Goal: Information Seeking & Learning: Learn about a topic

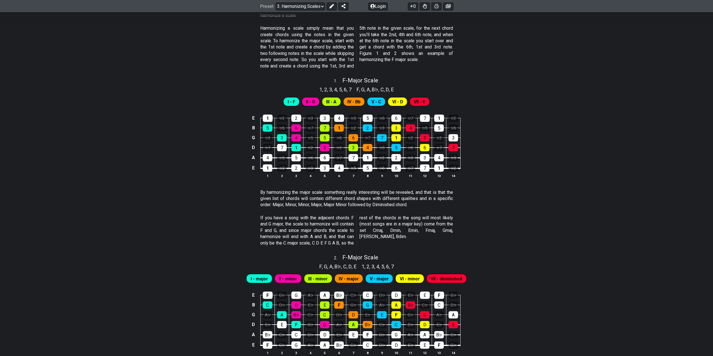
scroll to position [21, 0]
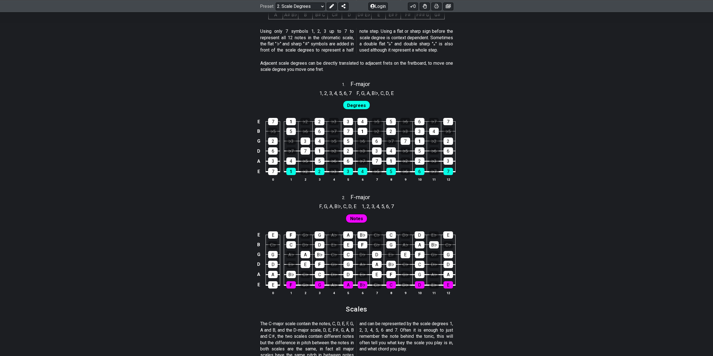
scroll to position [56, 0]
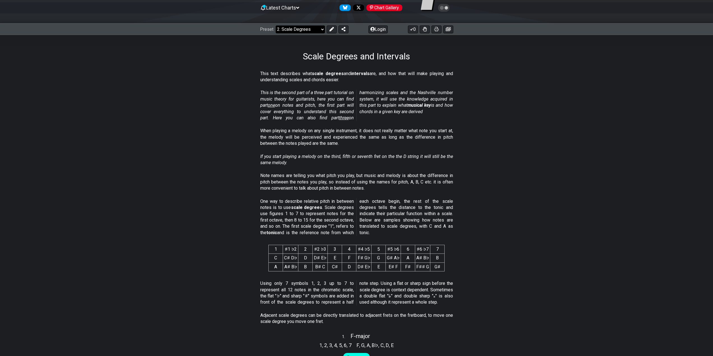
click at [323, 29] on select "Welcome to #fretflip! Initial Preset Custom Preset Minor Pentatonic Major Penta…" at bounding box center [300, 29] width 49 height 8
click at [276, 25] on select "Welcome to #fretflip! Initial Preset Custom Preset Minor Pentatonic Major Penta…" at bounding box center [300, 29] width 49 height 8
select select "/minor-pentatonic"
select select "C"
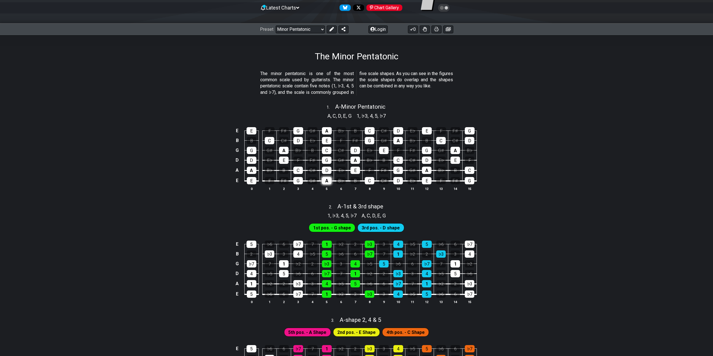
click at [330, 181] on div "A" at bounding box center [327, 180] width 10 height 7
click at [327, 182] on div "A" at bounding box center [327, 180] width 10 height 7
click at [372, 180] on div "C" at bounding box center [370, 180] width 10 height 7
click at [370, 181] on div "C" at bounding box center [370, 180] width 10 height 7
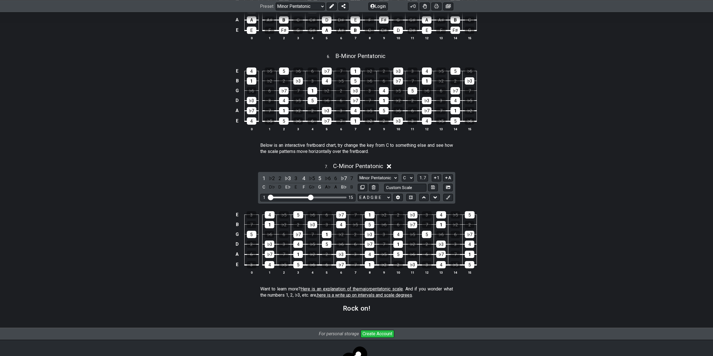
scroll to position [673, 0]
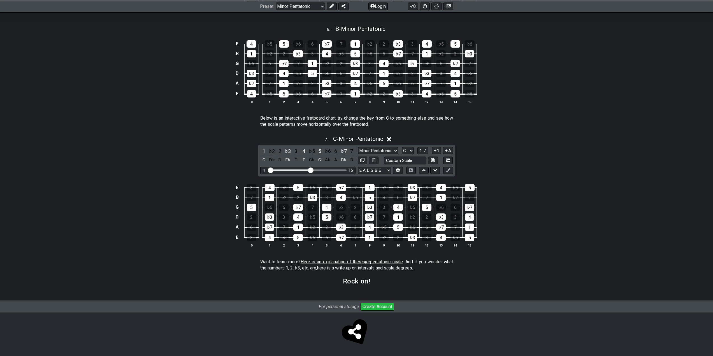
drag, startPoint x: 327, startPoint y: 262, endPoint x: 147, endPoint y: 184, distance: 195.7
click at [146, 184] on div "E 3 4 ♭5 5 ♭6 6 ♭7 7 1 ♭2 2 ♭3 3 4 ♭5 5 B 7 1 ♭2 2 ♭3 3 4 ♭5 5 ♭6 6 ♭7 7 1 ♭2 2…" at bounding box center [356, 216] width 713 height 79
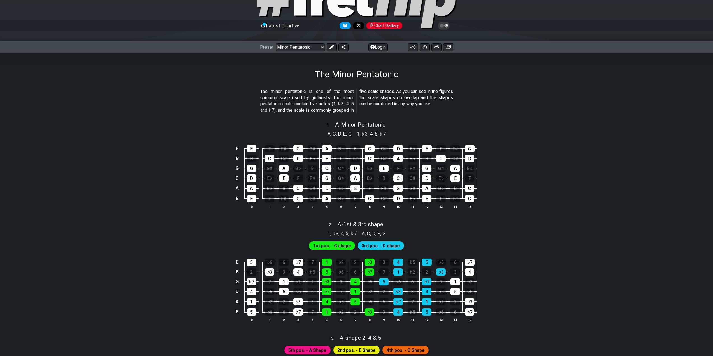
scroll to position [0, 0]
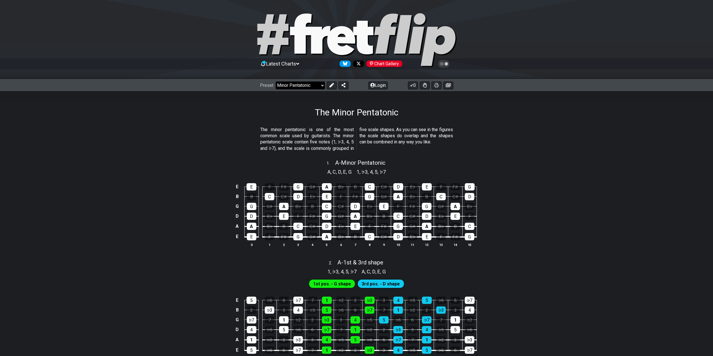
click at [320, 85] on select "Welcome to #fretflip! Initial Preset Custom Preset Minor Pentatonic Major Penta…" at bounding box center [300, 86] width 49 height 8
click at [276, 82] on select "Welcome to #fretflip! Initial Preset Custom Preset Minor Pentatonic Major Penta…" at bounding box center [300, 86] width 49 height 8
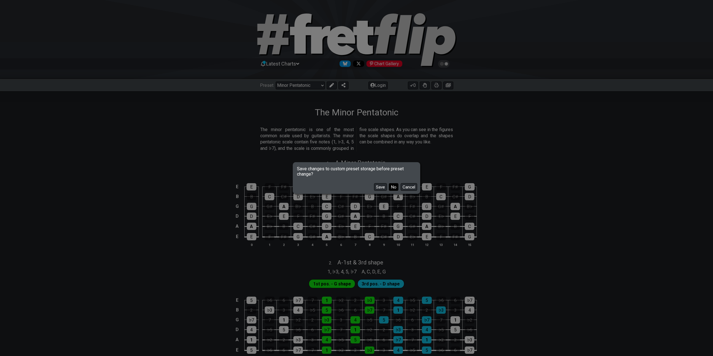
click at [390, 187] on button "No" at bounding box center [394, 187] width 10 height 8
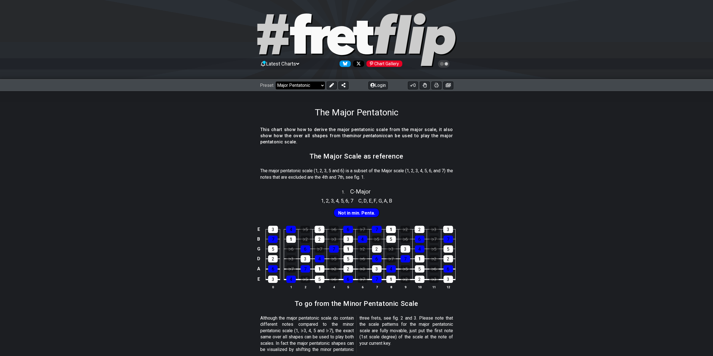
click at [322, 84] on select "Welcome to #fretflip! Initial Preset Custom Preset Minor Pentatonic Major Penta…" at bounding box center [300, 86] width 49 height 8
click at [276, 82] on select "Welcome to #fretflip! Initial Preset Custom Preset Minor Pentatonic Major Penta…" at bounding box center [300, 86] width 49 height 8
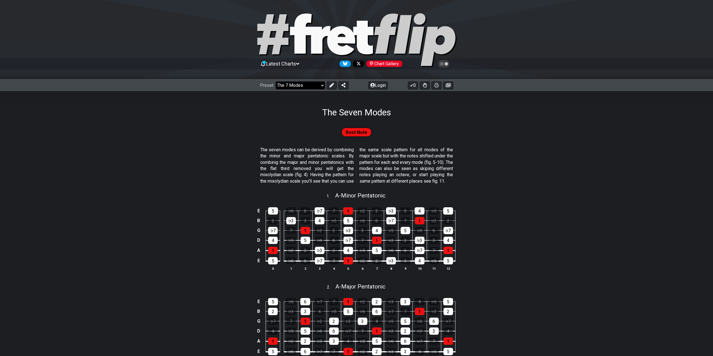
click at [321, 85] on select "Welcome to #fretflip! Initial Preset Custom Preset Minor Pentatonic Major Penta…" at bounding box center [300, 86] width 49 height 8
click at [276, 82] on select "Welcome to #fretflip! Initial Preset Custom Preset Minor Pentatonic Major Penta…" at bounding box center [300, 86] width 49 height 8
select select "/guitar-scales"
select select "C"
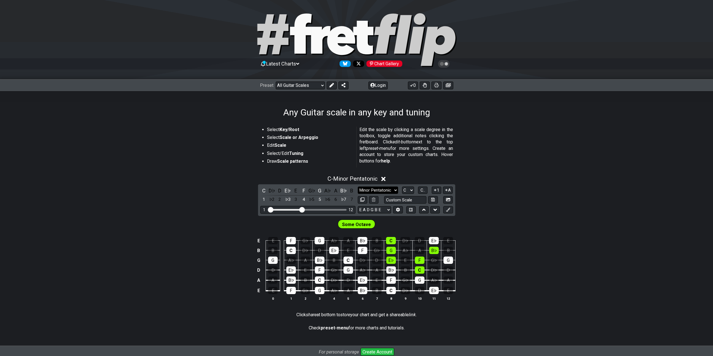
click at [395, 190] on select "Minor Pentatonic Root Minor Pentatonic Major Pentatonic Minor Blues Major Blues…" at bounding box center [378, 191] width 40 height 8
click at [358, 187] on select "Minor Pentatonic Root Minor Pentatonic Major Pentatonic Minor Blues Major Blues…" at bounding box center [378, 191] width 40 height 8
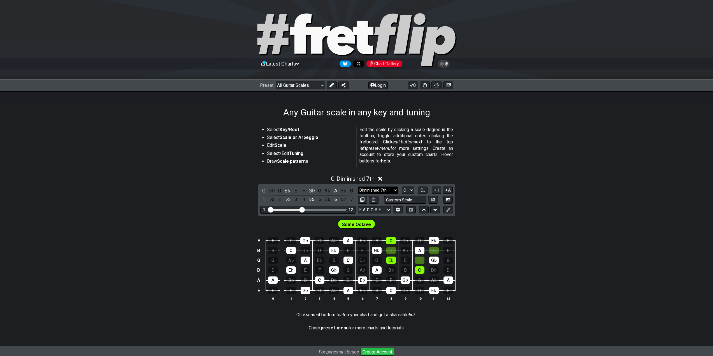
click at [394, 189] on select "Minor Pentatonic Root Minor Pentatonic Major Pentatonic Minor Blues Major Blues…" at bounding box center [378, 191] width 40 height 8
click at [358, 187] on select "Minor Pentatonic Root Minor Pentatonic Major Pentatonic Minor Blues Major Blues…" at bounding box center [378, 191] width 40 height 8
click at [396, 189] on select "Minor Pentatonic Root Minor Pentatonic Major Pentatonic Minor Blues Major Blues…" at bounding box center [378, 191] width 40 height 8
select select "Minor 7th"
click at [358, 187] on select "Minor Pentatonic Root Minor Pentatonic Major Pentatonic Minor Blues Major Blues…" at bounding box center [378, 191] width 40 height 8
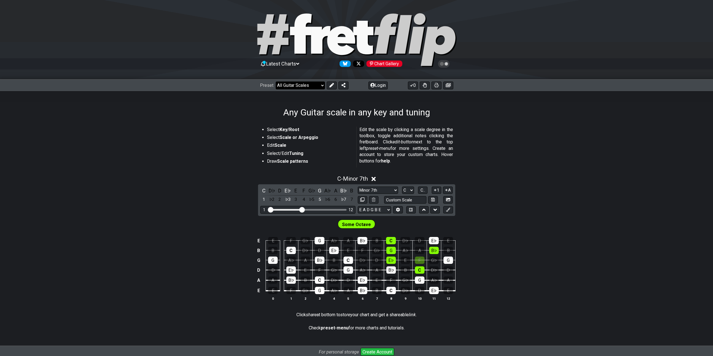
click at [321, 84] on select "Welcome to #fretflip! Initial Preset Custom Preset Minor Pentatonic Major Penta…" at bounding box center [300, 86] width 49 height 8
click at [276, 82] on select "Welcome to #fretflip! Initial Preset Custom Preset Minor Pentatonic Major Penta…" at bounding box center [300, 86] width 49 height 8
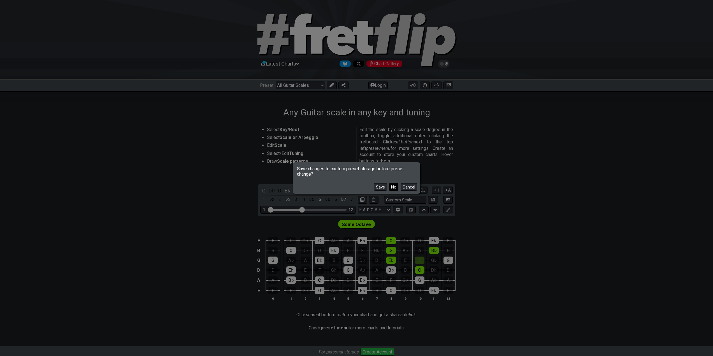
click at [392, 187] on button "No" at bounding box center [394, 187] width 10 height 8
select select "/3nps-caged-shapes"
select select "A"
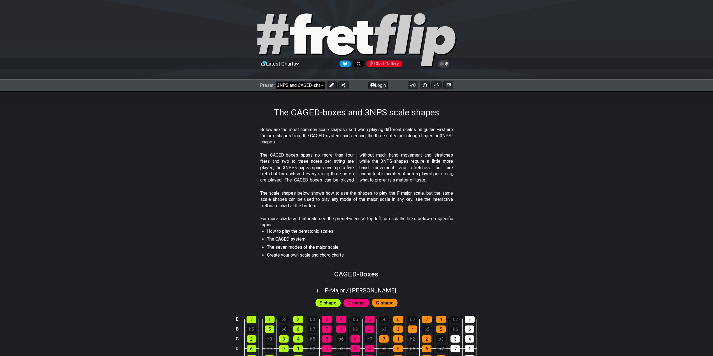
click at [322, 86] on select "Welcome to #fretflip! Initial Preset Custom Preset Minor Pentatonic Major Penta…" at bounding box center [300, 86] width 49 height 8
click at [276, 82] on select "Welcome to #fretflip! Initial Preset Custom Preset Minor Pentatonic Major Penta…" at bounding box center [300, 86] width 49 height 8
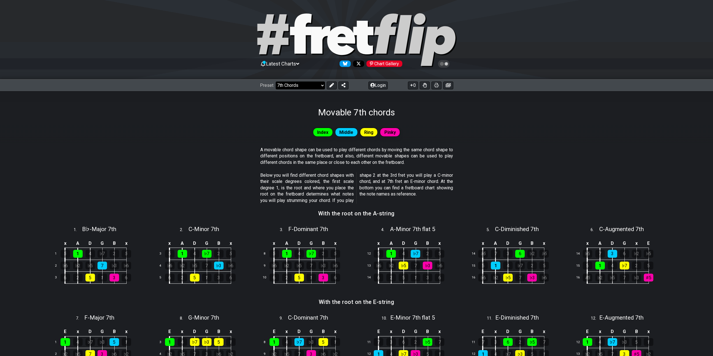
click at [320, 85] on select "Welcome to #fretflip! Initial Preset Custom Preset Minor Pentatonic Major Penta…" at bounding box center [300, 86] width 49 height 8
click at [276, 82] on select "Welcome to #fretflip! Initial Preset Custom Preset Minor Pentatonic Major Penta…" at bounding box center [300, 86] width 49 height 8
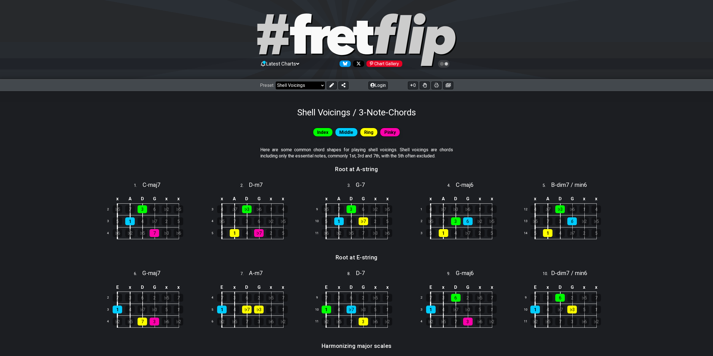
click at [321, 85] on select "Welcome to #fretflip! Initial Preset Custom Preset Minor Pentatonic Major Penta…" at bounding box center [300, 86] width 49 height 8
click at [276, 82] on select "Welcome to #fretflip! Initial Preset Custom Preset Minor Pentatonic Major Penta…" at bounding box center [300, 86] width 49 height 8
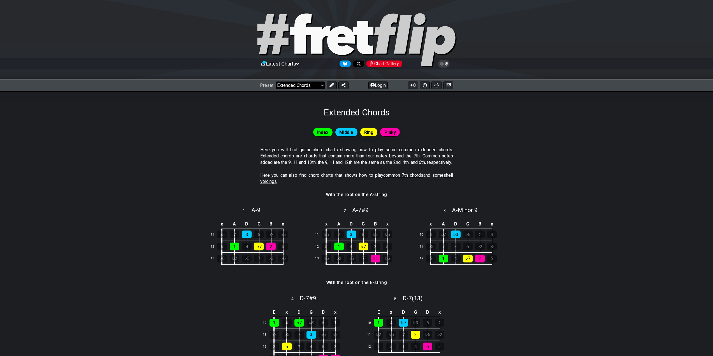
click at [319, 84] on select "Welcome to #fretflip! Initial Preset Custom Preset Minor Pentatonic Major Penta…" at bounding box center [300, 86] width 49 height 8
click at [276, 82] on select "Welcome to #fretflip! Initial Preset Custom Preset Minor Pentatonic Major Penta…" at bounding box center [300, 86] width 49 height 8
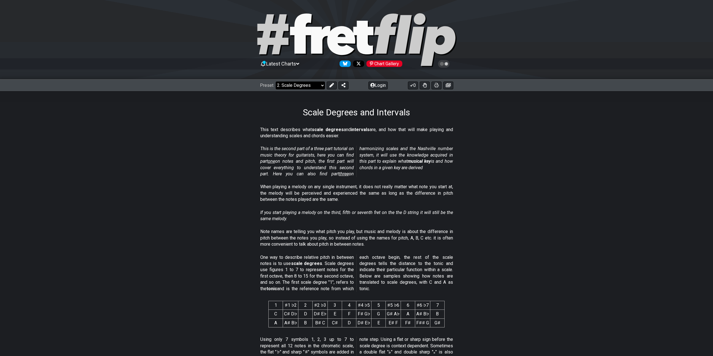
click at [321, 84] on select "Welcome to #fretflip! Initial Preset Custom Preset Minor Pentatonic Major Penta…" at bounding box center [300, 86] width 49 height 8
click at [276, 82] on select "Welcome to #fretflip! Initial Preset Custom Preset Minor Pentatonic Major Penta…" at bounding box center [300, 86] width 49 height 8
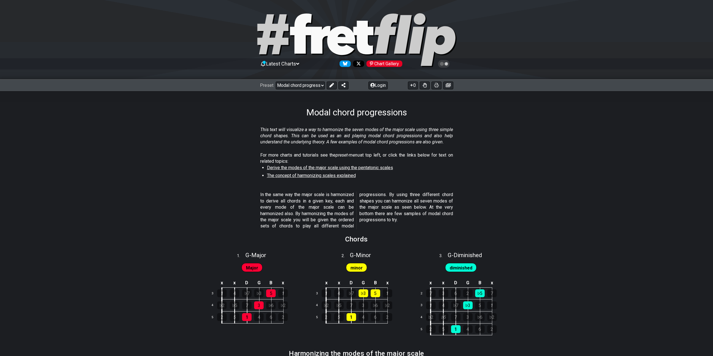
click at [315, 175] on span "The concept of harmonizing scales explained" at bounding box center [311, 175] width 89 height 5
select select "/harmonizing-scales"
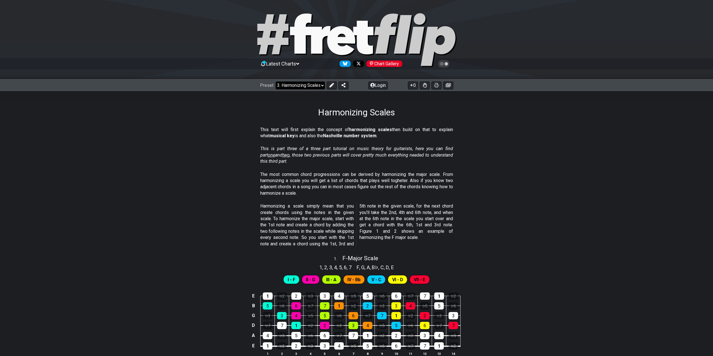
click at [322, 87] on select "Welcome to #fretflip! Initial Preset Custom Preset Minor Pentatonic Major Penta…" at bounding box center [300, 86] width 49 height 8
click at [180, 232] on section "Harmonizing a scale simply mean that you create chords using the notes in the g…" at bounding box center [356, 226] width 713 height 51
